Goal: Transaction & Acquisition: Purchase product/service

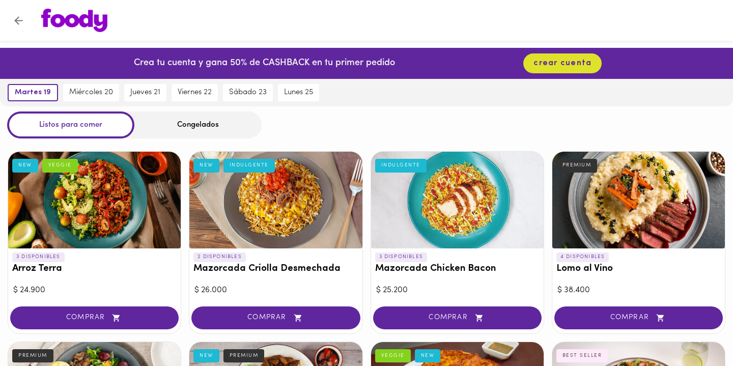
click at [513, 63] on div "Crea tu cuenta y gana 50% de CASHBACK en tu primer pedido crear cuenta" at bounding box center [366, 63] width 733 height 31
click at [675, 74] on div "Crea tu cuenta y gana 50% de CASHBACK en tu primer pedido crear cuenta" at bounding box center [366, 63] width 733 height 31
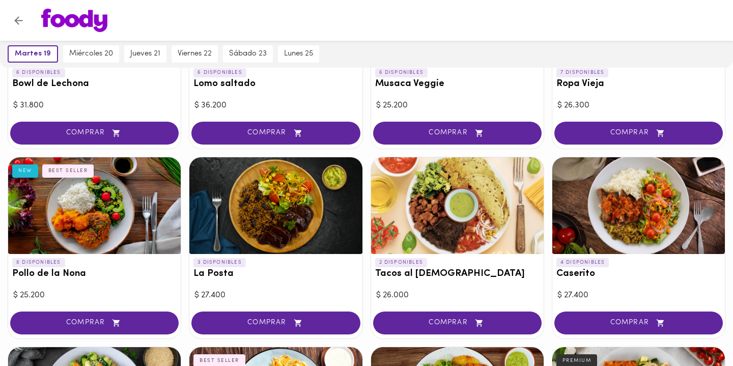
scroll to position [378, 0]
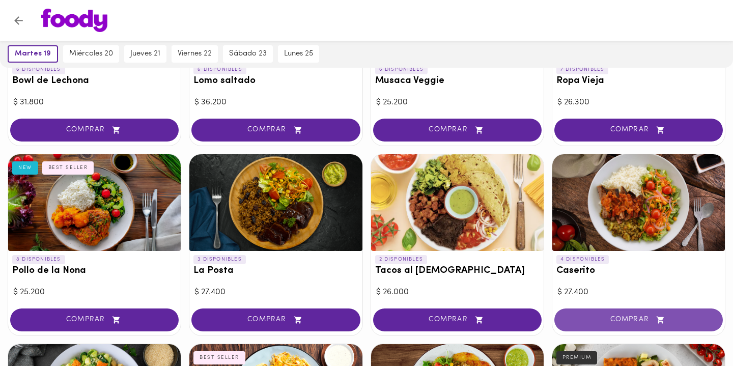
click at [602, 322] on button "COMPRAR" at bounding box center [638, 319] width 168 height 23
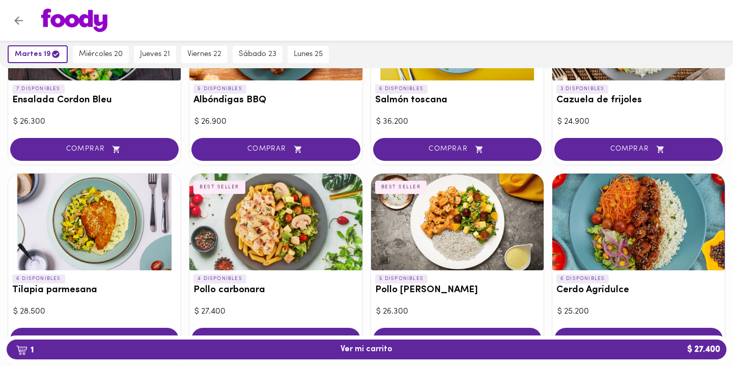
scroll to position [926, 0]
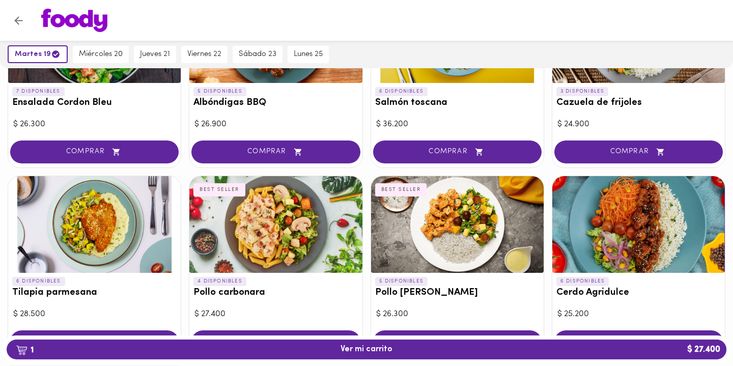
click at [663, 31] on div at bounding box center [376, 20] width 690 height 23
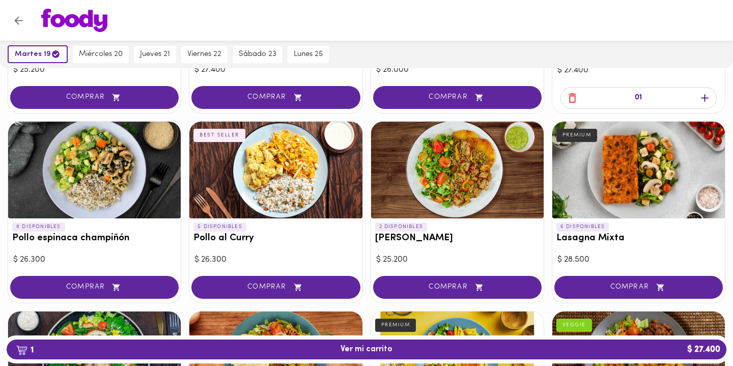
scroll to position [599, 0]
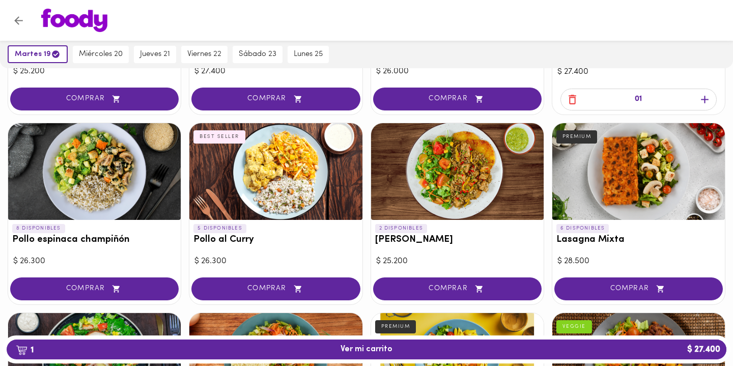
click at [292, 156] on div at bounding box center [275, 171] width 173 height 97
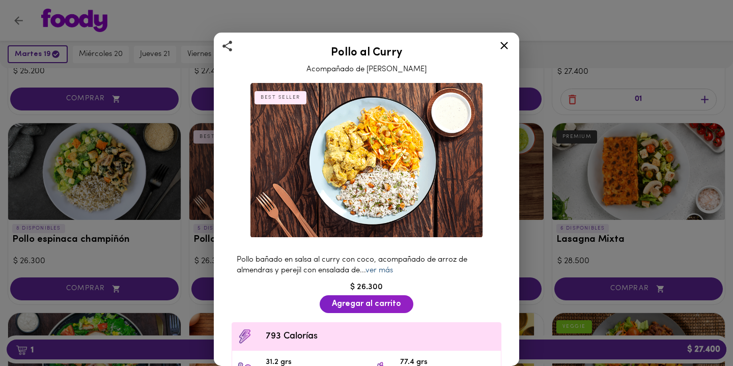
click at [391, 271] on link "ver más" at bounding box center [378, 271] width 27 height 8
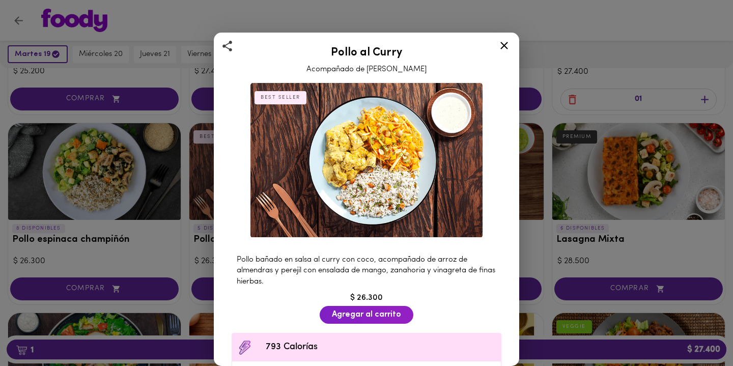
click at [502, 48] on icon at bounding box center [504, 46] width 8 height 8
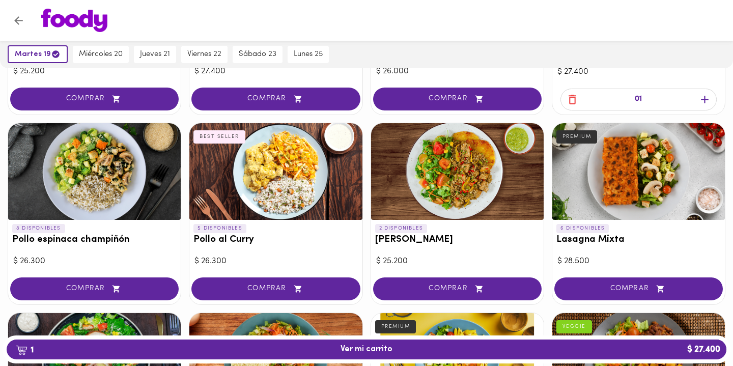
click at [618, 190] on div at bounding box center [638, 171] width 173 height 97
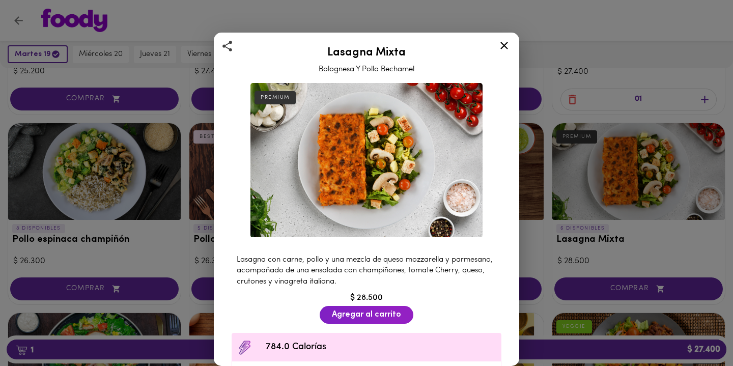
click at [503, 44] on icon at bounding box center [504, 46] width 8 height 8
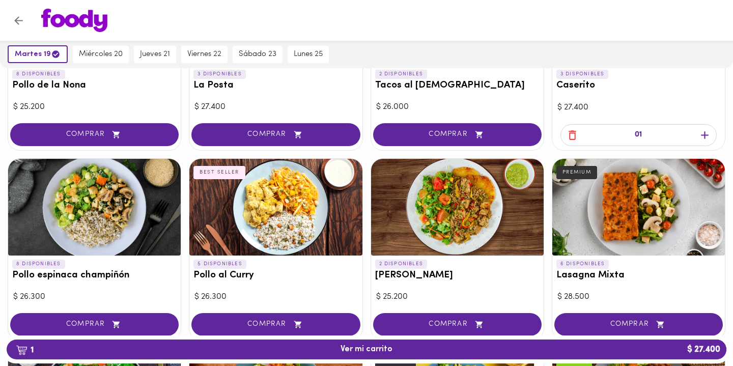
scroll to position [571, 0]
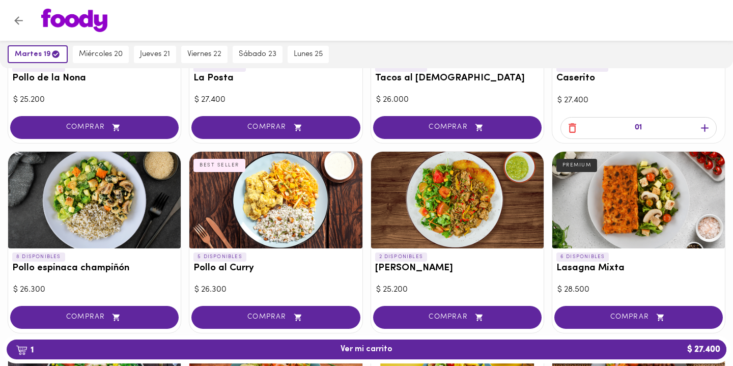
click at [442, 212] on div at bounding box center [457, 200] width 173 height 97
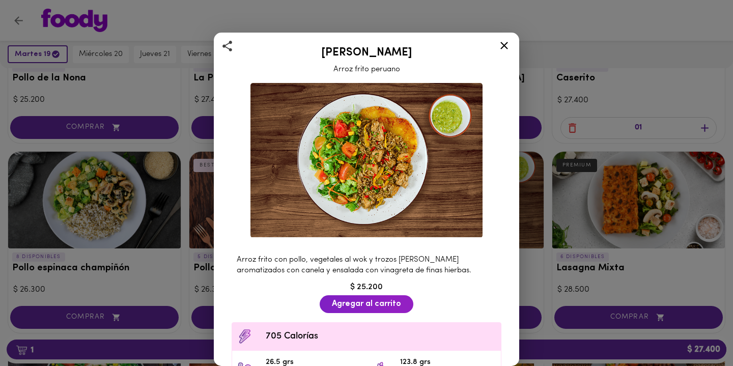
click at [503, 46] on icon at bounding box center [504, 45] width 13 height 13
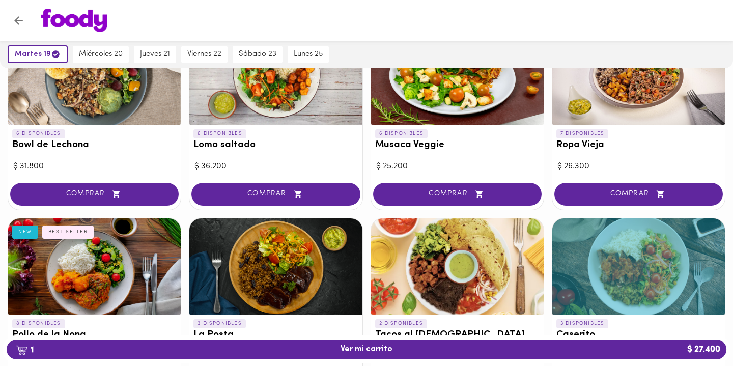
scroll to position [264, 0]
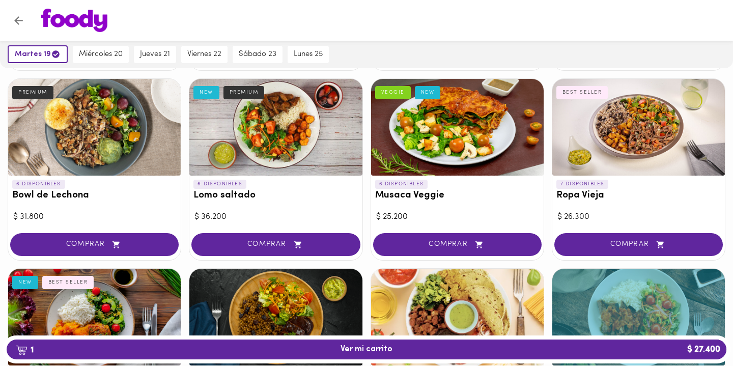
click at [621, 112] on div at bounding box center [638, 127] width 173 height 97
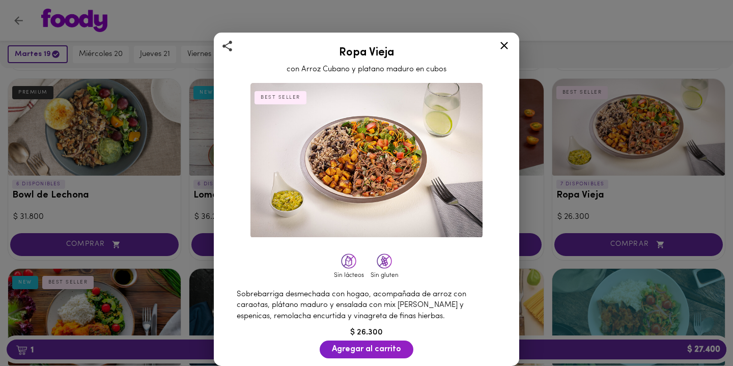
click at [505, 42] on icon at bounding box center [504, 45] width 13 height 13
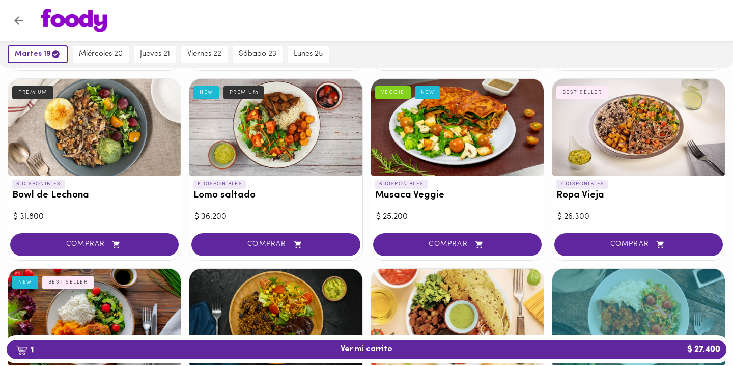
click at [291, 126] on div at bounding box center [275, 127] width 173 height 97
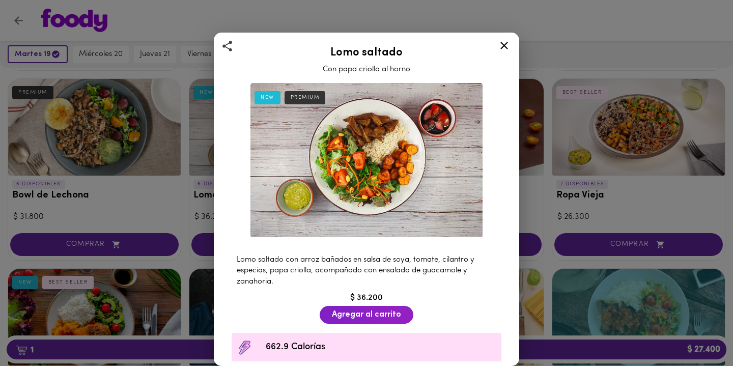
click at [506, 44] on icon at bounding box center [504, 46] width 8 height 8
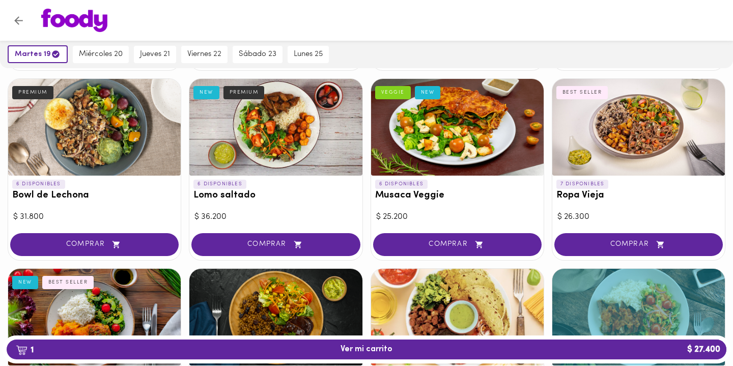
click at [102, 140] on div at bounding box center [94, 127] width 173 height 97
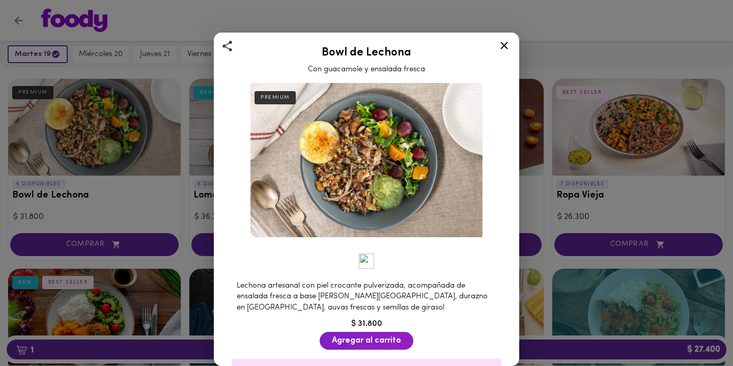
click at [502, 46] on icon at bounding box center [504, 45] width 13 height 13
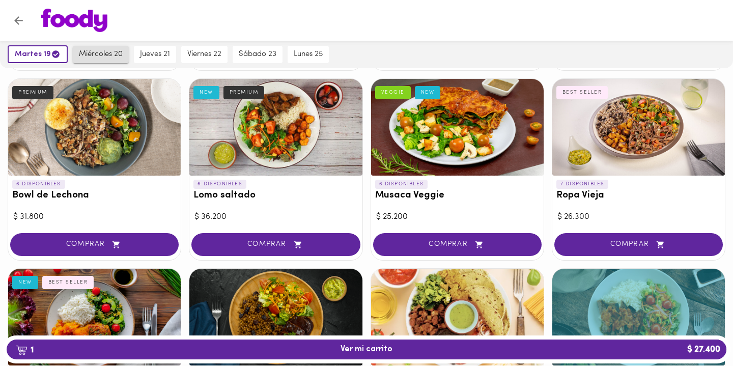
click at [105, 54] on span "miércoles 20" at bounding box center [101, 54] width 44 height 9
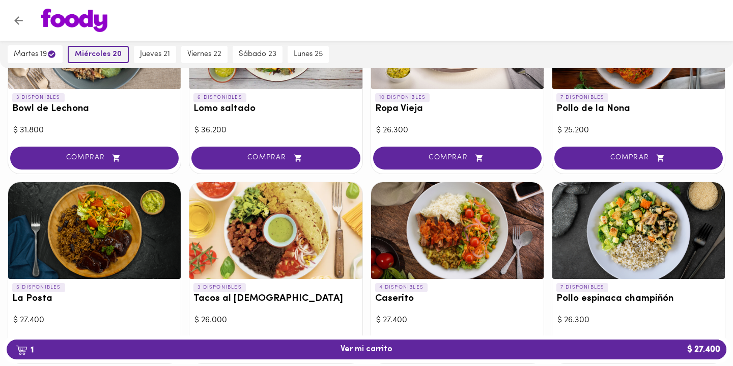
scroll to position [352, 0]
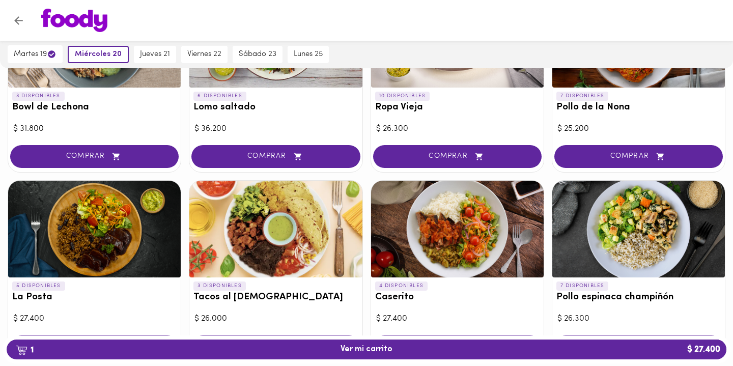
click at [117, 232] on div at bounding box center [94, 229] width 173 height 97
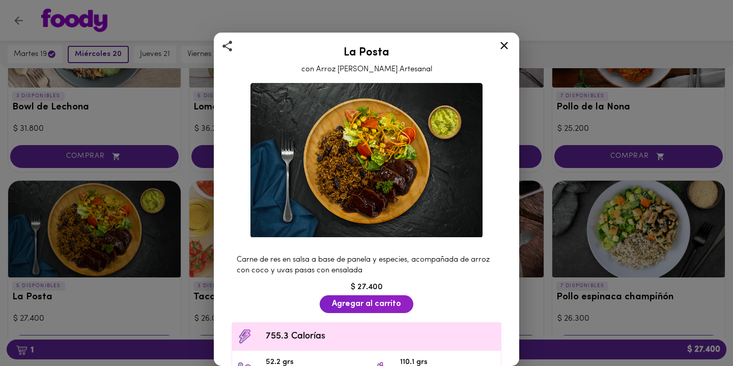
click at [502, 48] on icon at bounding box center [504, 46] width 8 height 8
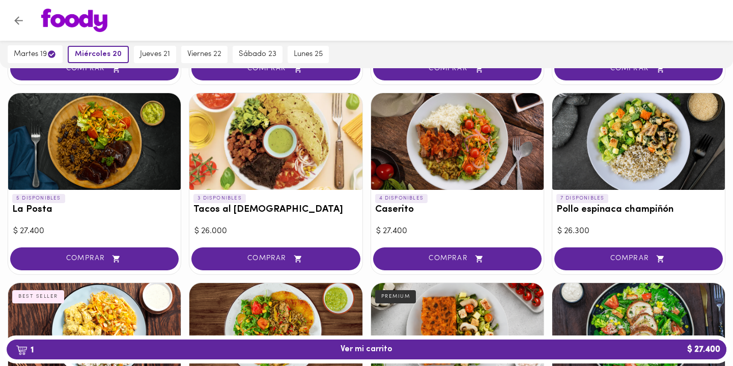
scroll to position [442, 0]
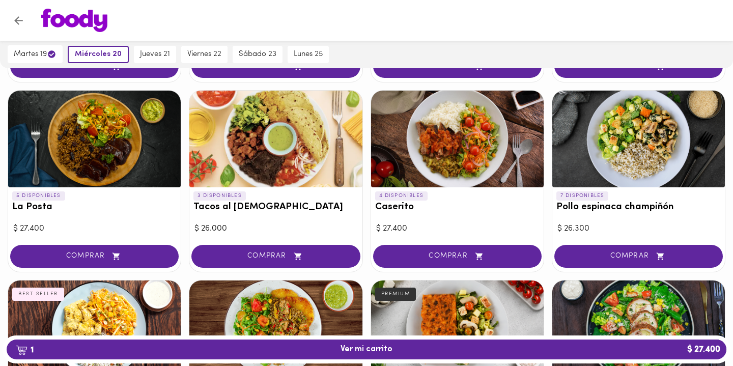
click at [627, 137] on div at bounding box center [638, 139] width 173 height 97
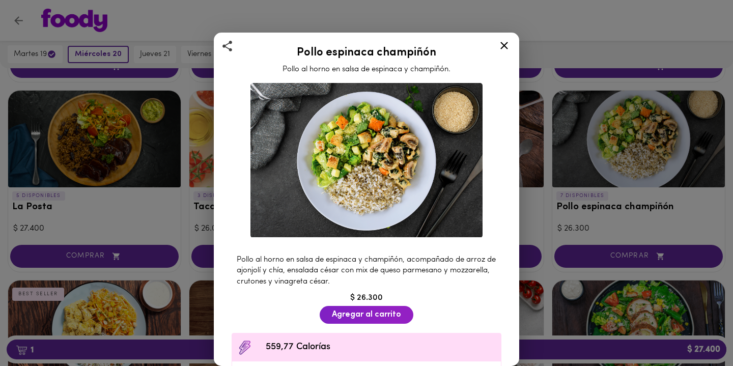
click at [506, 48] on icon at bounding box center [504, 45] width 13 height 13
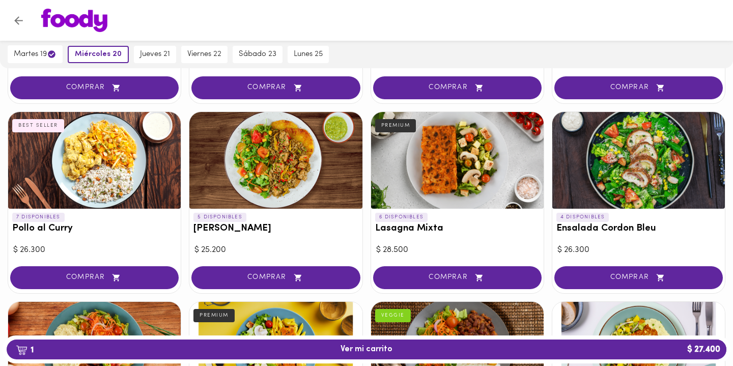
scroll to position [621, 0]
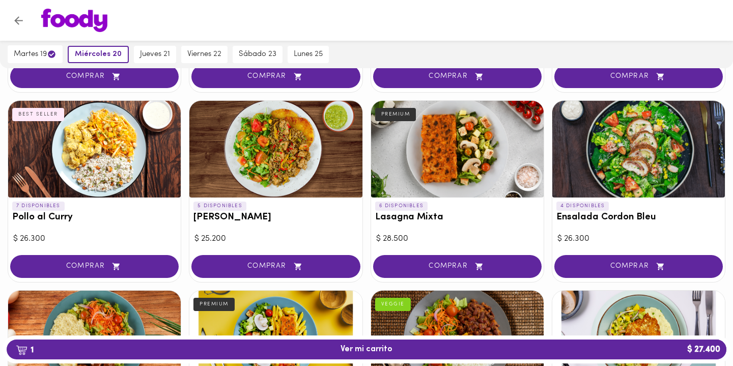
click at [290, 141] on div at bounding box center [275, 149] width 173 height 97
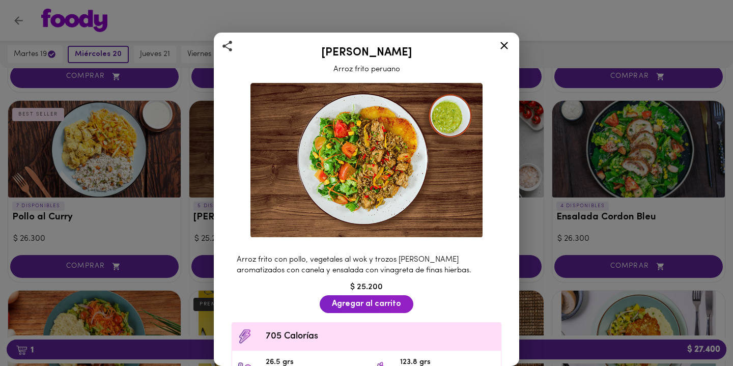
click at [502, 46] on icon at bounding box center [504, 45] width 13 height 13
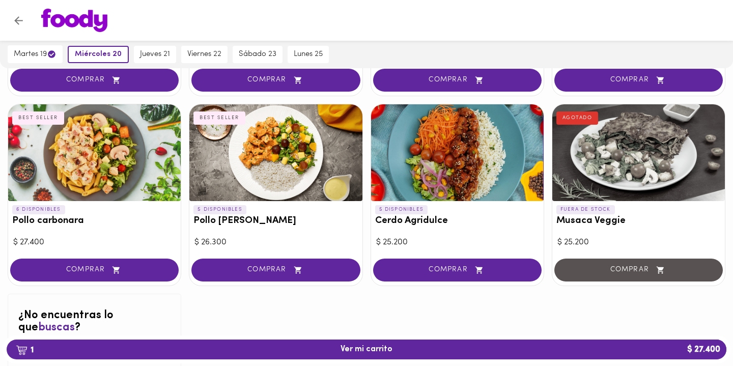
scroll to position [999, 0]
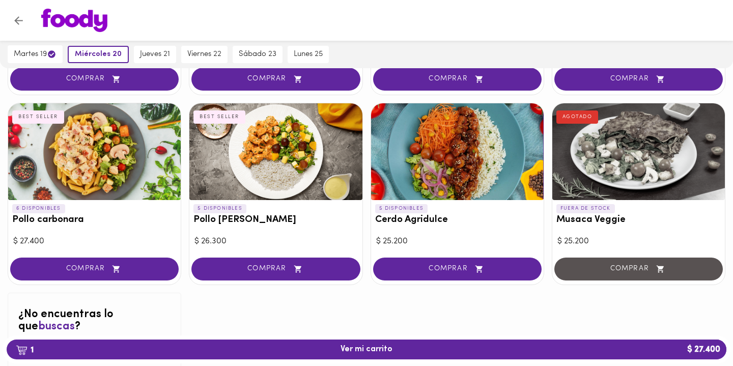
click at [602, 146] on div at bounding box center [638, 151] width 173 height 97
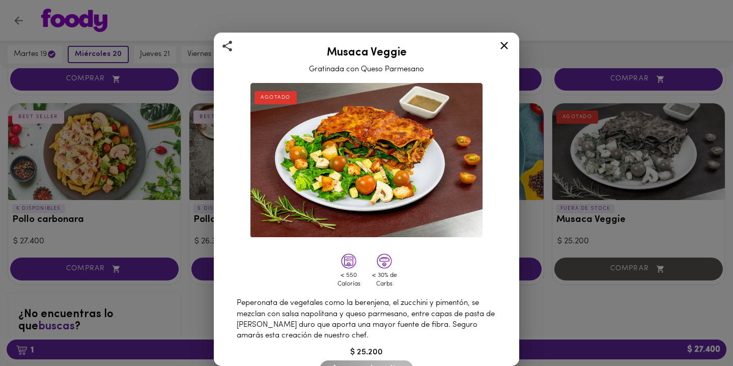
click at [502, 47] on icon at bounding box center [504, 46] width 8 height 8
